Goal: Information Seeking & Learning: Learn about a topic

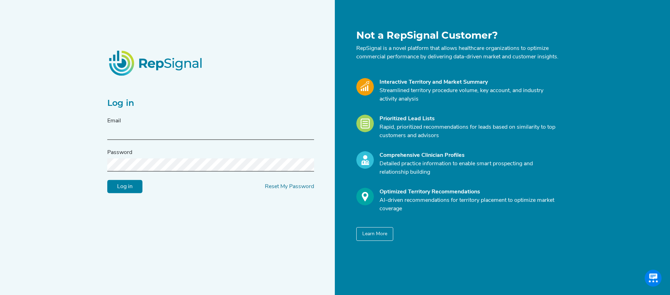
type input "[EMAIL_ADDRESS][DOMAIN_NAME]"
click at [124, 193] on input "Log in" at bounding box center [124, 186] width 35 height 13
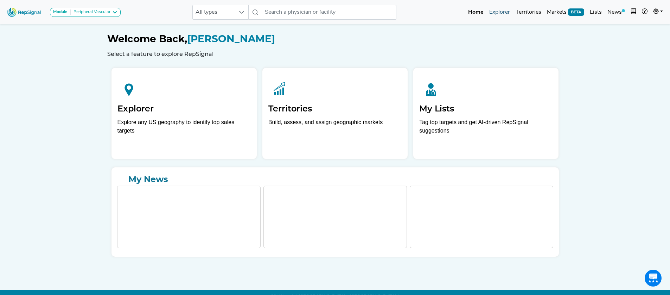
click at [497, 15] on link "Explorer" at bounding box center [499, 12] width 26 height 14
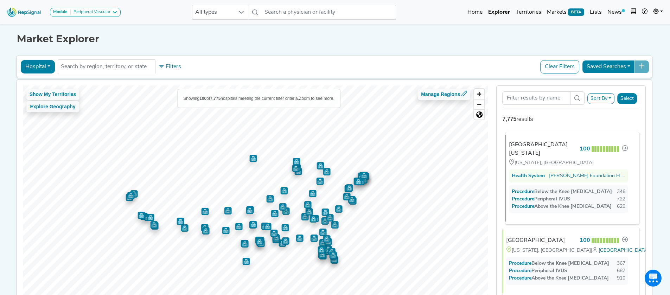
click at [542, 145] on div "[GEOGRAPHIC_DATA][US_STATE]" at bounding box center [543, 149] width 68 height 17
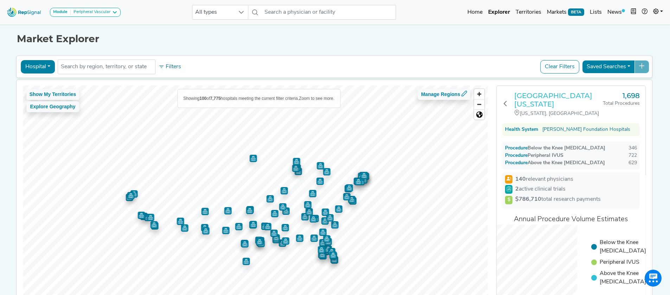
click at [546, 97] on h3 "[GEOGRAPHIC_DATA][US_STATE]" at bounding box center [558, 99] width 89 height 17
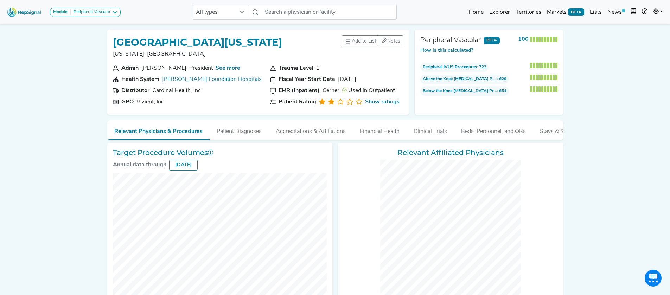
checkbox input "false"
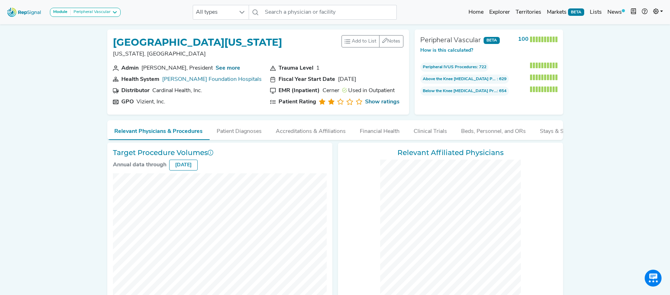
checkbox input "false"
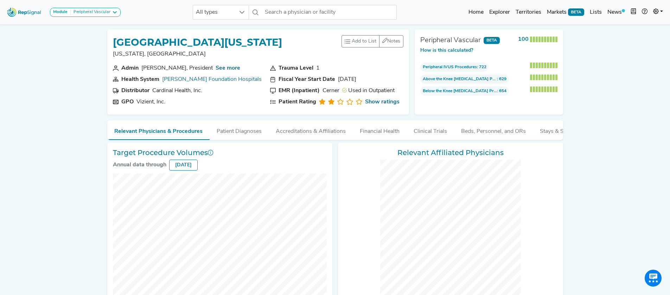
checkbox input "false"
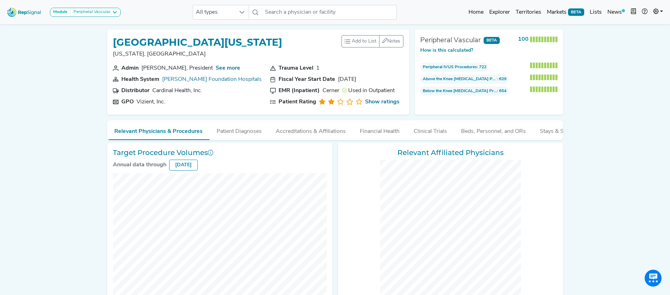
checkbox input "false"
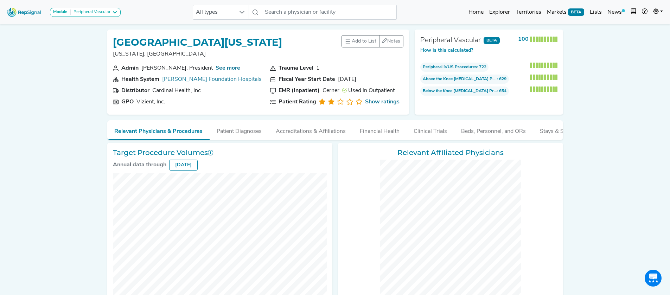
checkbox input "false"
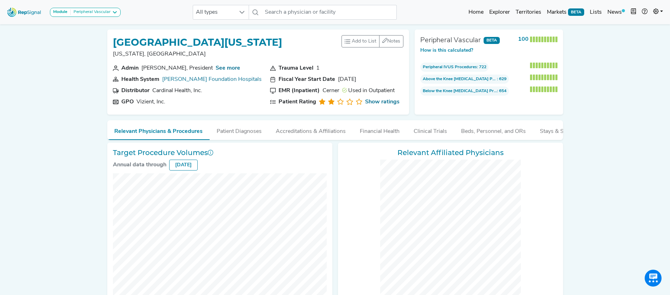
checkbox input "false"
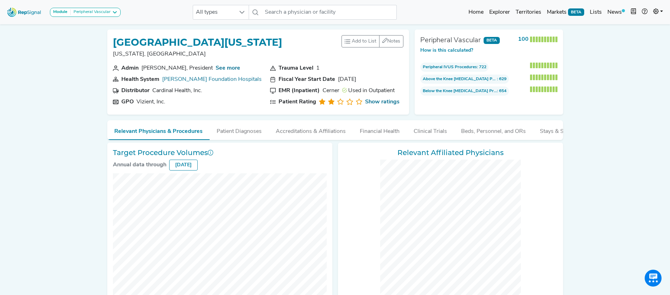
checkbox input "false"
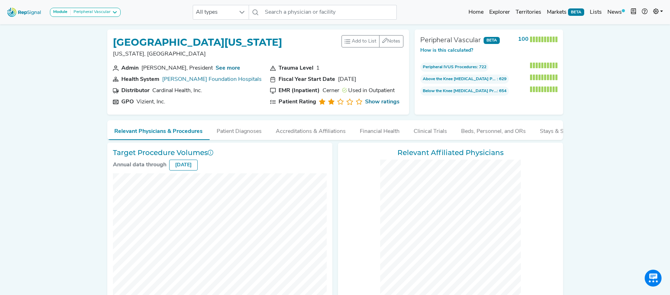
checkbox input "false"
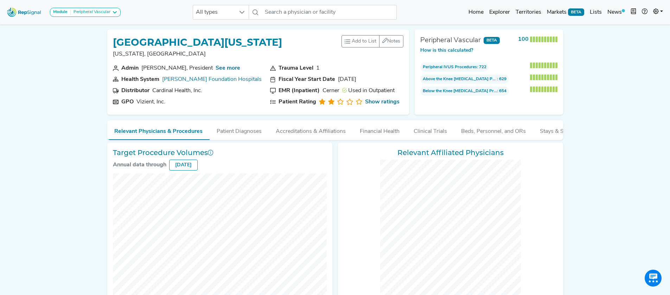
checkbox input "false"
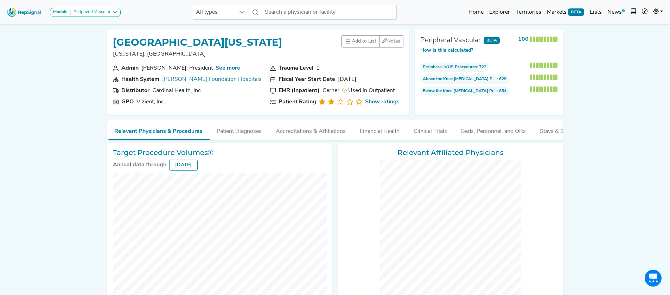
checkbox input "false"
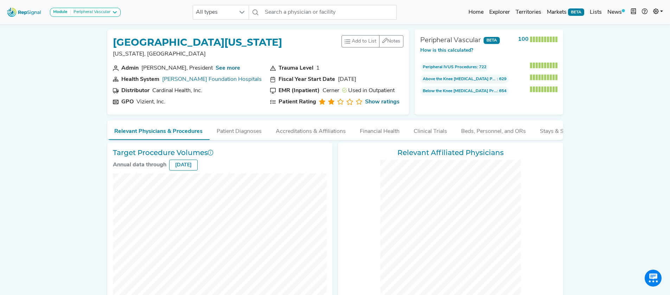
checkbox input "false"
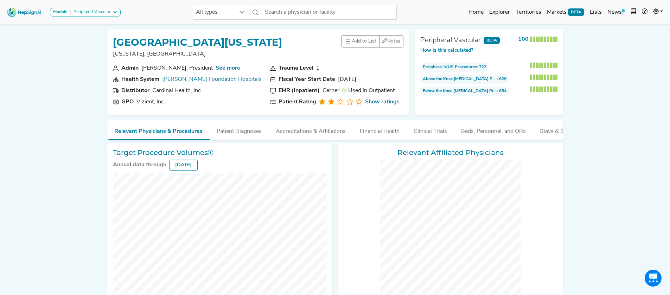
checkbox input "false"
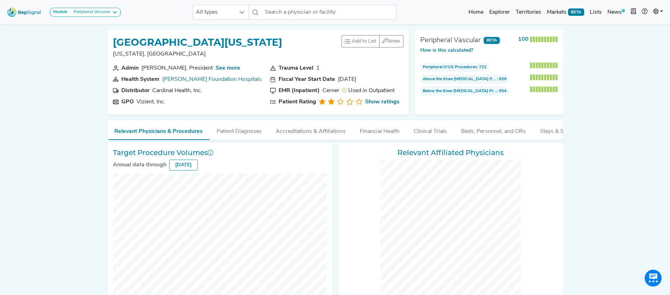
checkbox input "false"
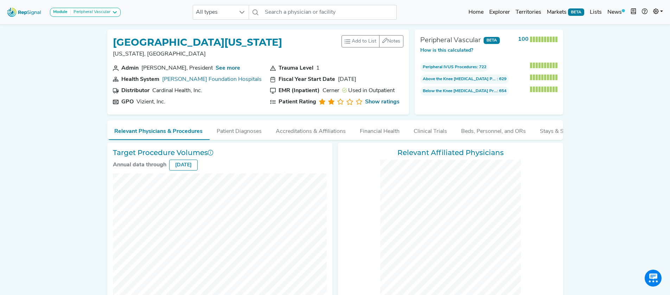
checkbox input "false"
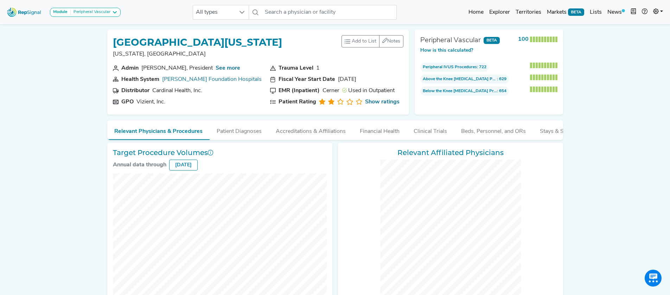
checkbox input "false"
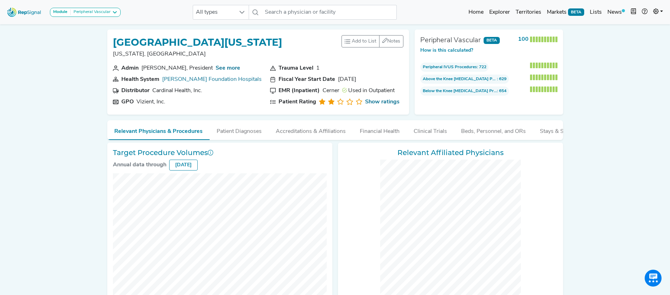
checkbox input "false"
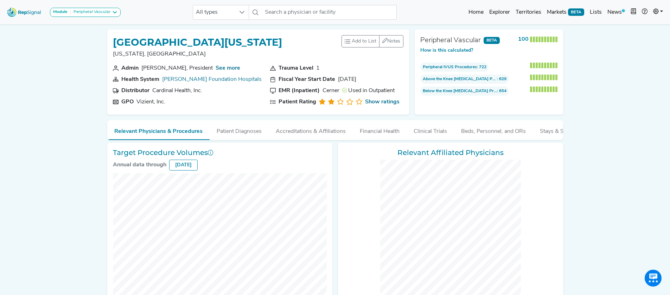
checkbox input "false"
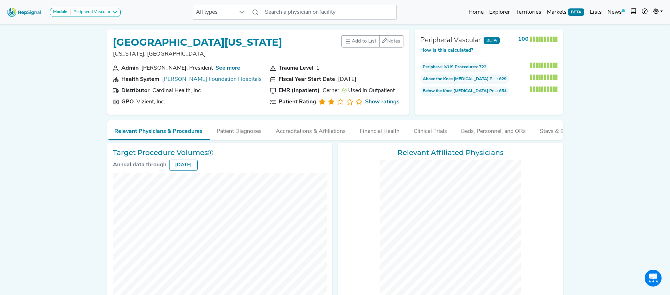
checkbox input "false"
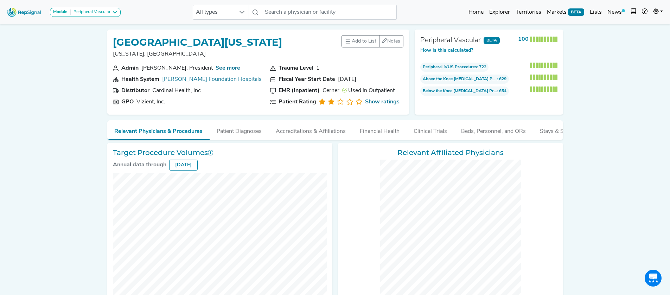
checkbox input "false"
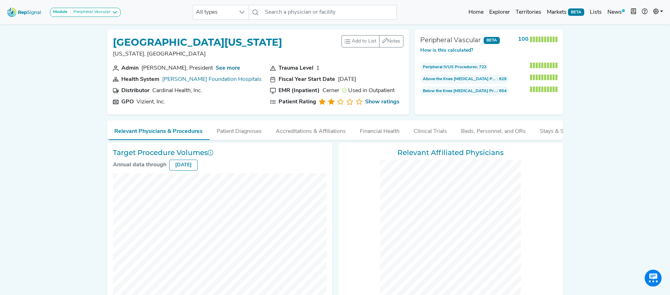
checkbox input "false"
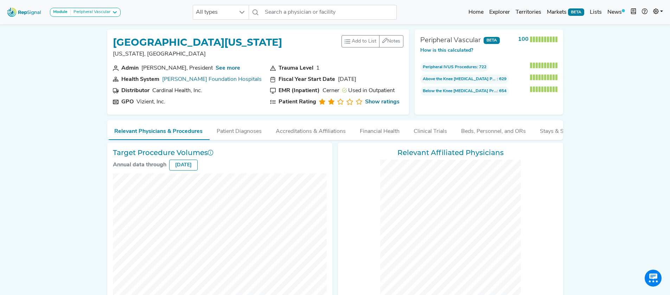
checkbox input "false"
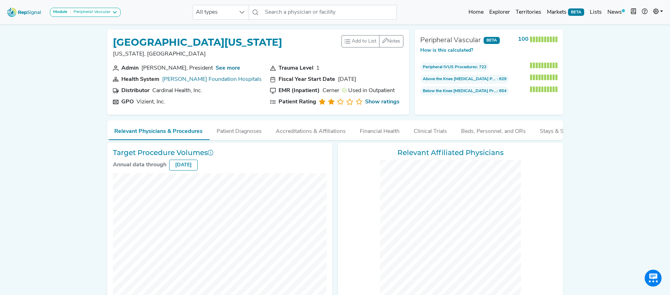
checkbox input "false"
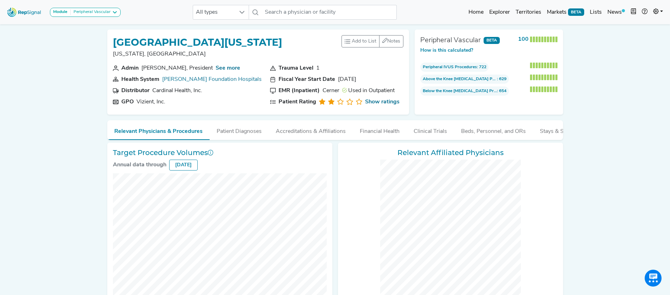
checkbox input "false"
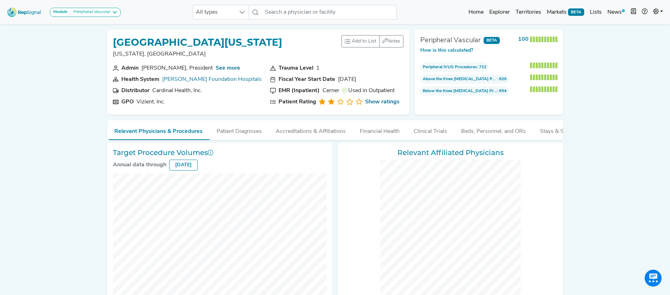
checkbox input "false"
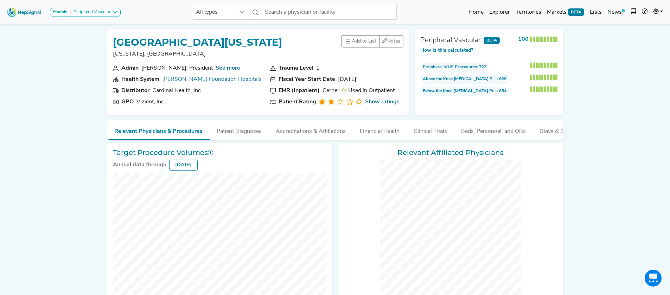
checkbox input "false"
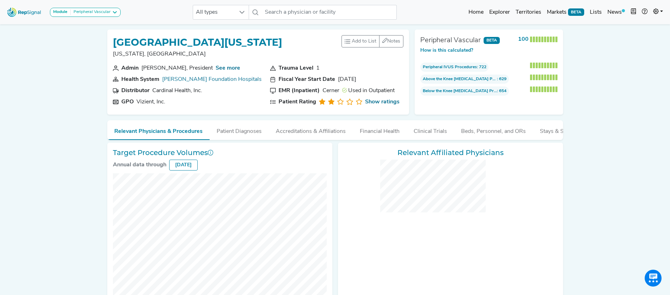
checkbox input "false"
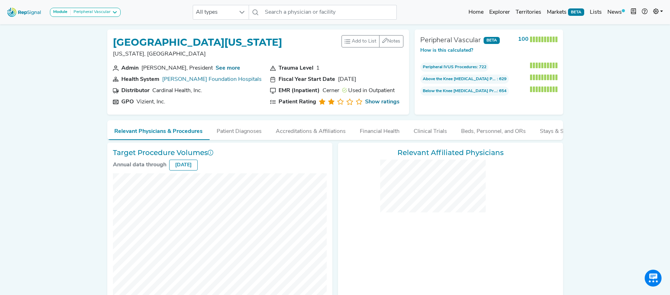
checkbox input "false"
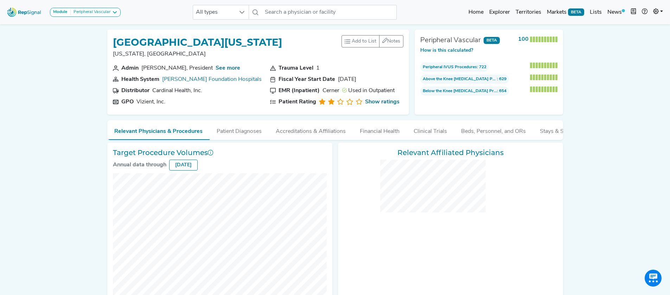
checkbox input "false"
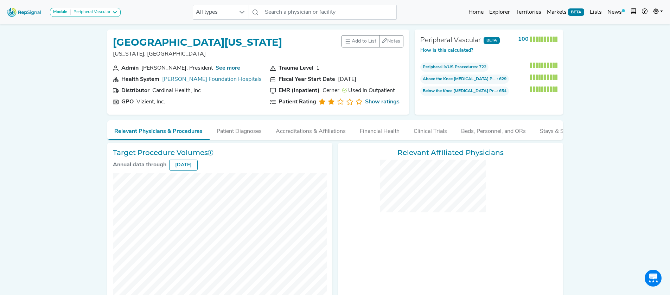
checkbox input "false"
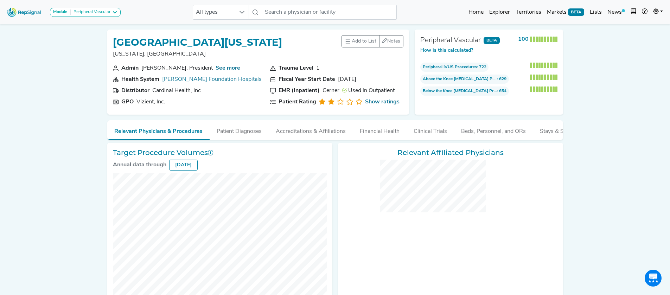
checkbox input "false"
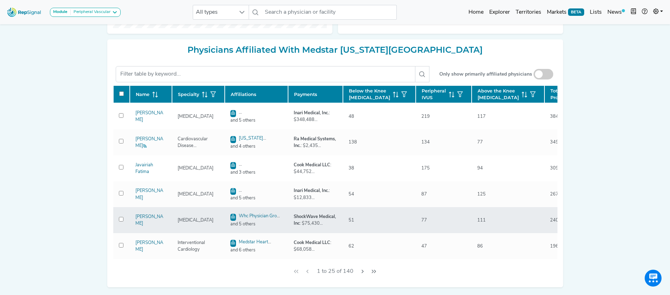
scroll to position [18, 0]
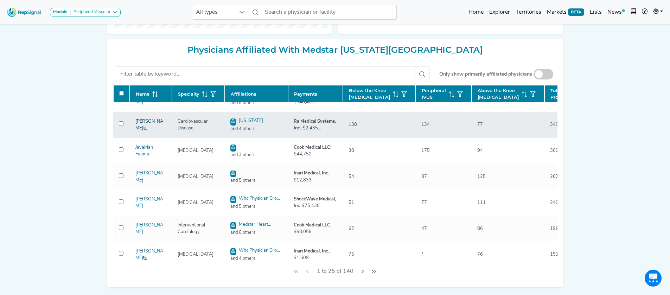
click at [149, 130] on link "[PERSON_NAME]" at bounding box center [149, 124] width 28 height 11
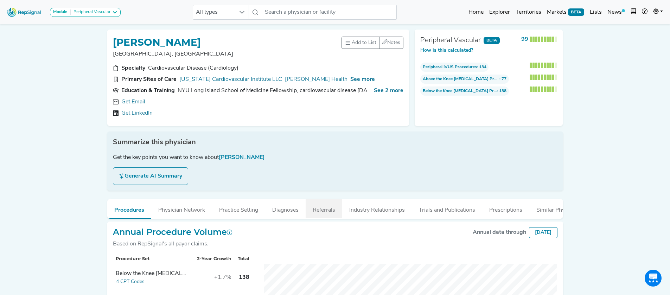
click at [323, 208] on button "Referrals" at bounding box center [323, 208] width 37 height 19
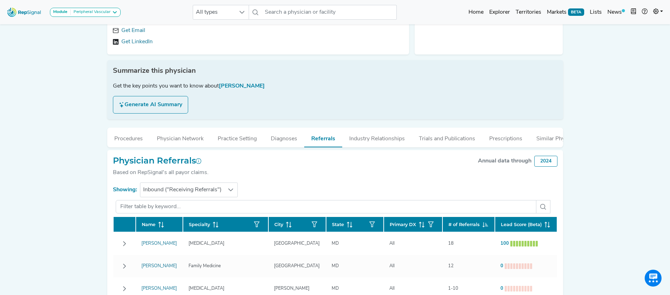
scroll to position [127, 0]
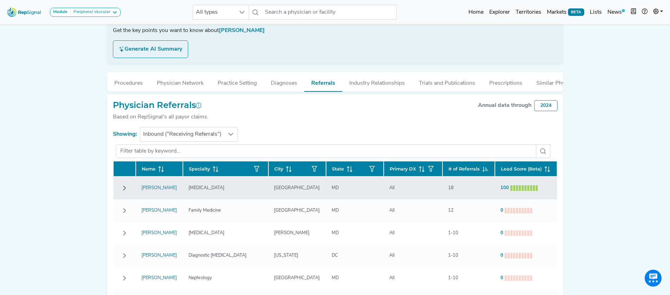
click at [124, 191] on icon "Row Collapsed" at bounding box center [124, 188] width 3 height 5
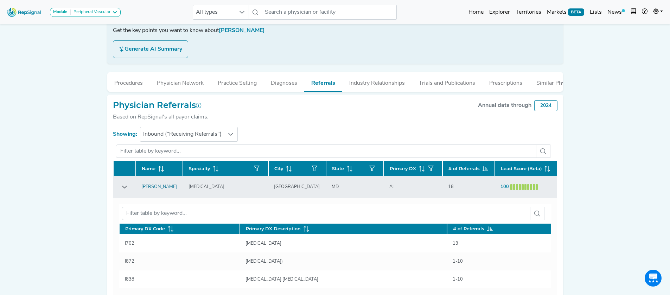
scroll to position [0, 0]
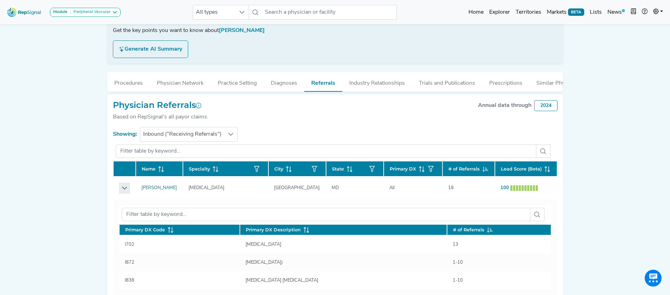
click at [122, 191] on icon "Row Expanded" at bounding box center [125, 188] width 6 height 6
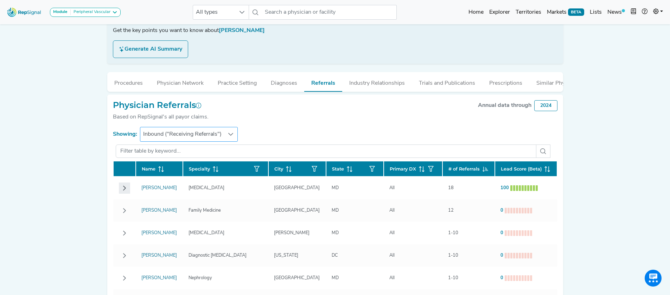
drag, startPoint x: 234, startPoint y: 138, endPoint x: 226, endPoint y: 144, distance: 10.8
click at [235, 138] on div at bounding box center [230, 134] width 13 height 14
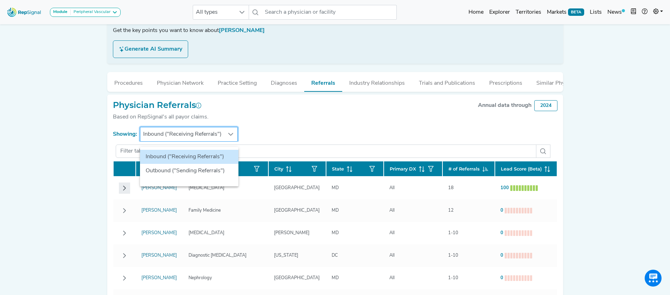
click at [358, 142] on section "Showing: Inbound ("Receiving Referrals")" at bounding box center [335, 134] width 444 height 15
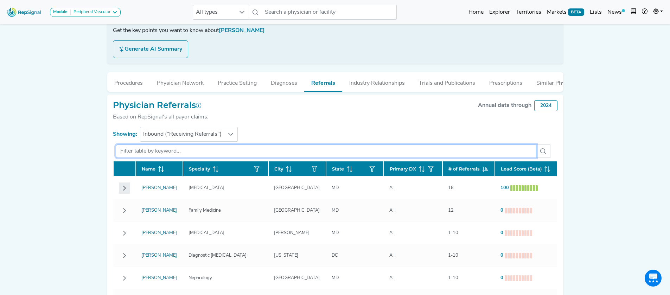
click at [189, 156] on input "text" at bounding box center [326, 150] width 420 height 13
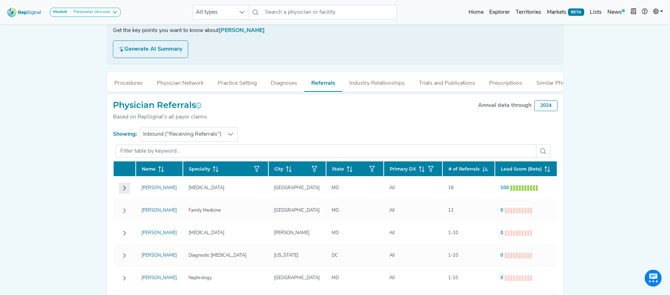
click at [122, 191] on icon "Row Collapsed" at bounding box center [125, 188] width 6 height 6
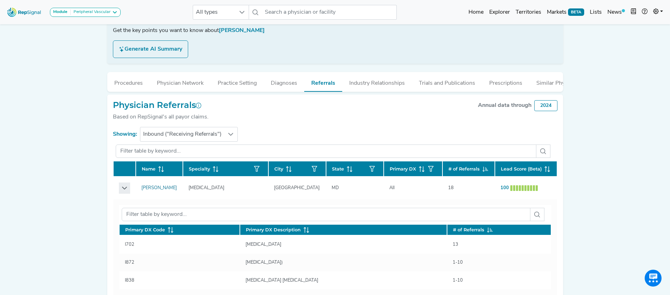
click at [122, 189] on icon "Row Expanded" at bounding box center [124, 188] width 5 height 3
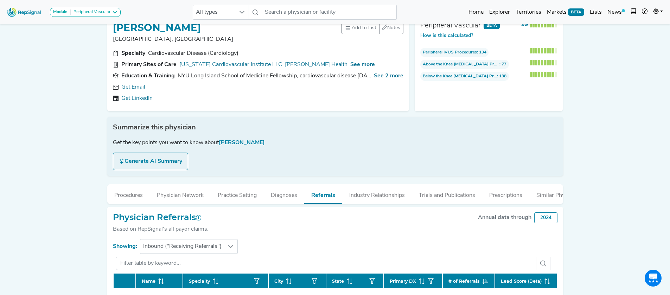
scroll to position [10, 5]
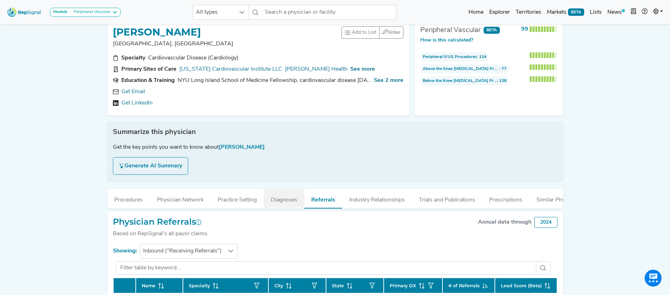
click at [279, 201] on button "Diagnoses" at bounding box center [284, 198] width 40 height 19
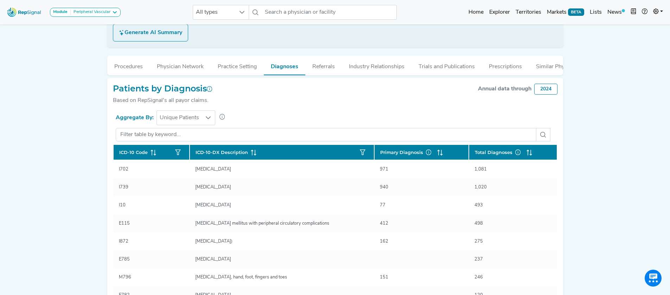
scroll to position [143, 5]
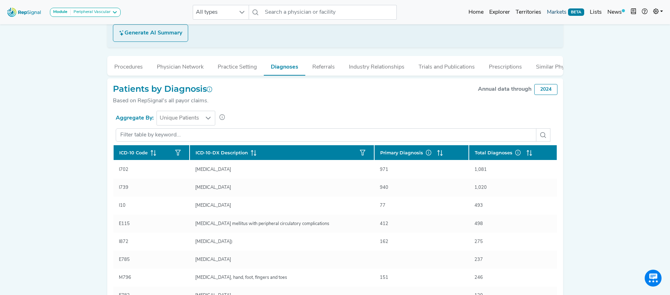
click at [557, 12] on link "Markets BETA" at bounding box center [565, 12] width 43 height 14
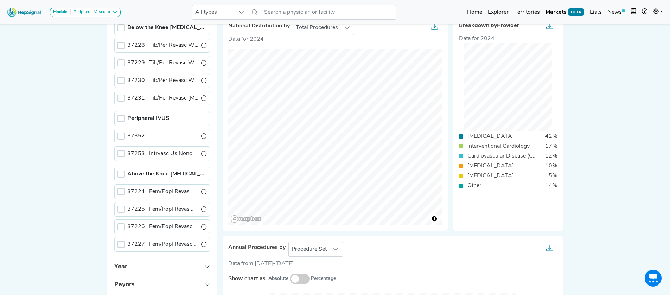
scroll to position [116, 5]
